Goal: Navigation & Orientation: Find specific page/section

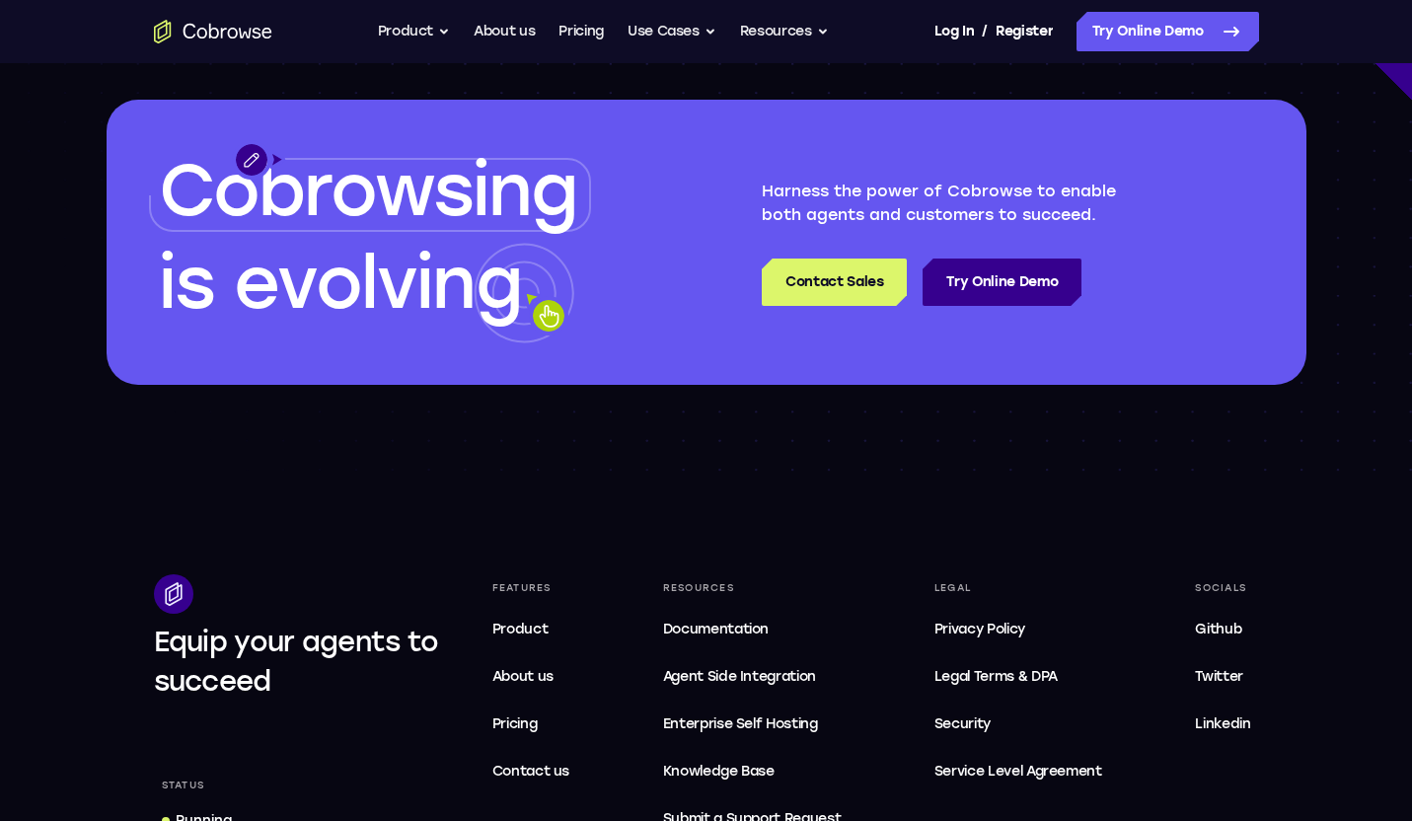
scroll to position [5708, 0]
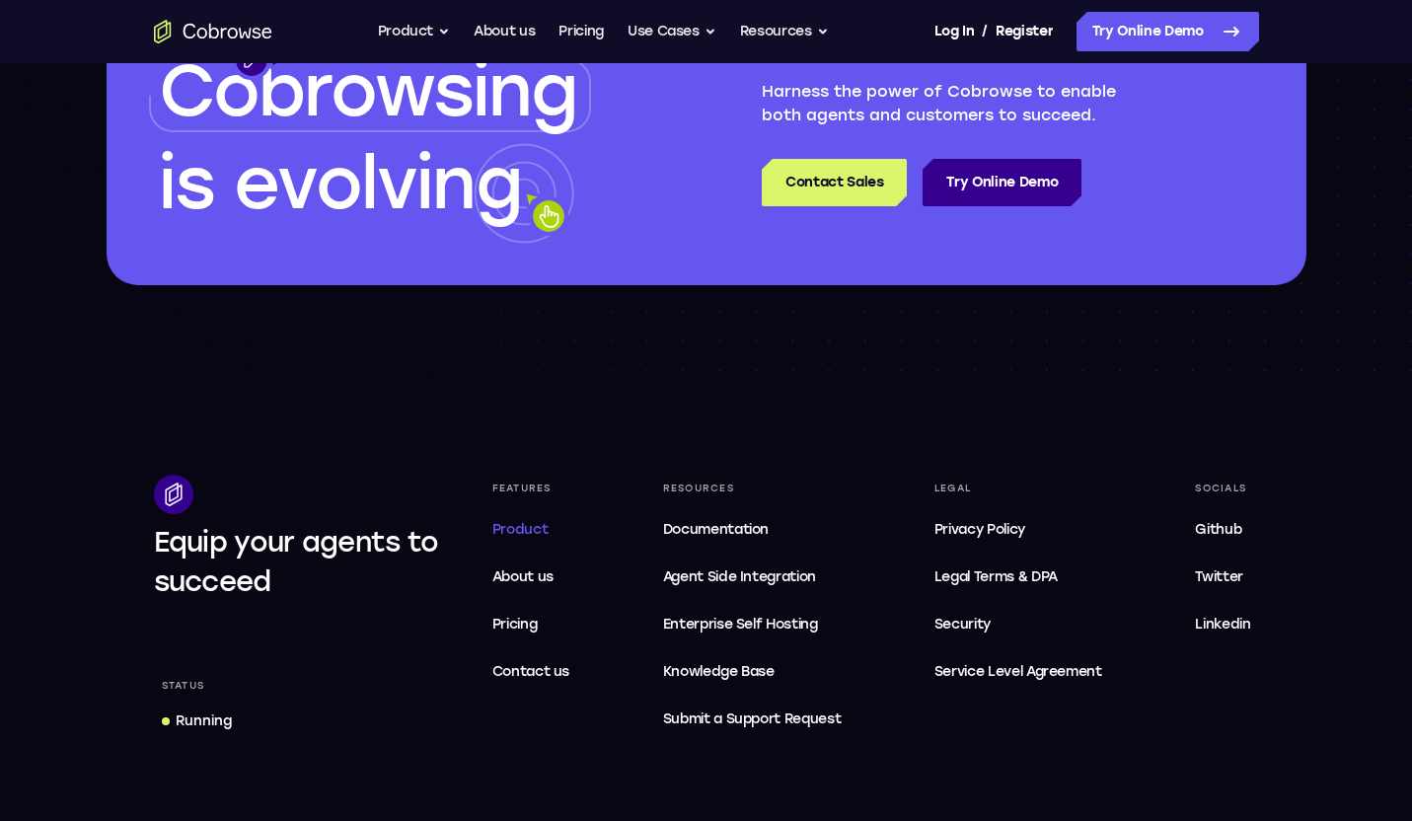
click at [517, 532] on span "Product" at bounding box center [521, 529] width 56 height 17
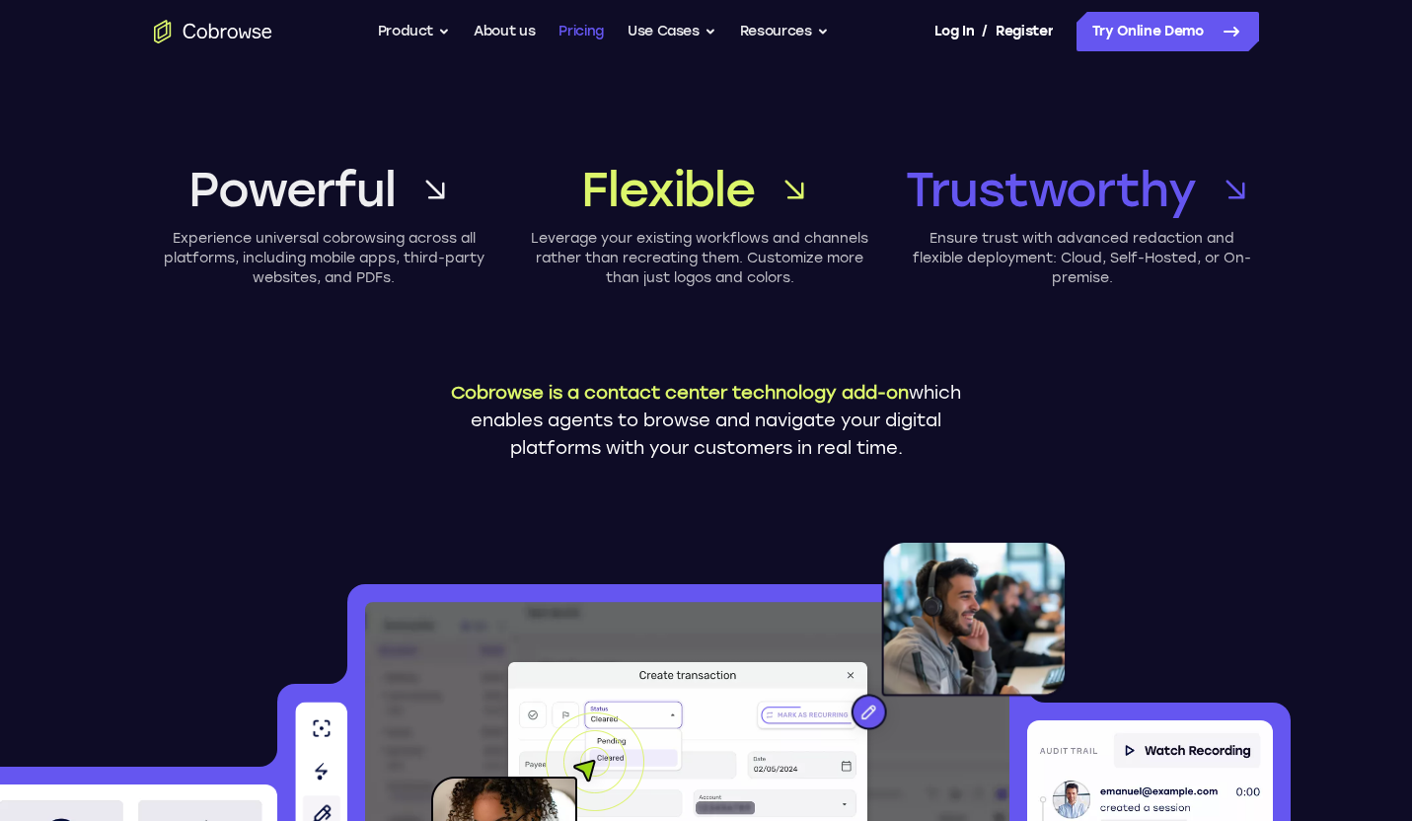
click at [587, 27] on link "Pricing" at bounding box center [581, 31] width 45 height 39
